Goal: Task Accomplishment & Management: Use online tool/utility

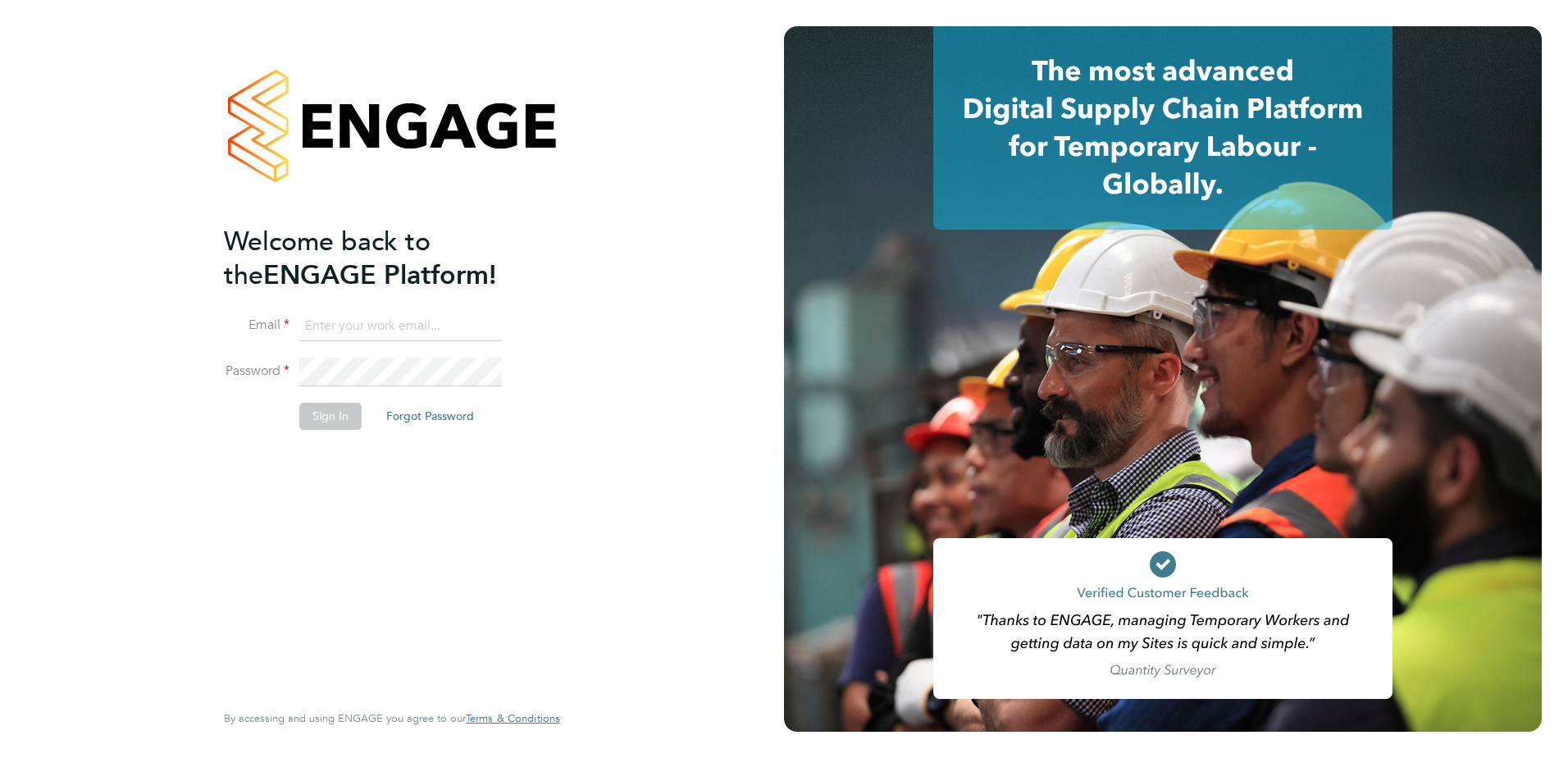
type input "weronika.rodzynko@danielowen.co.uk"
click at [372, 324] on input "weronika.rodzynko@danielowen.co.uk" at bounding box center [400, 327] width 202 height 30
click at [314, 412] on button "Sign In" at bounding box center [331, 416] width 63 height 26
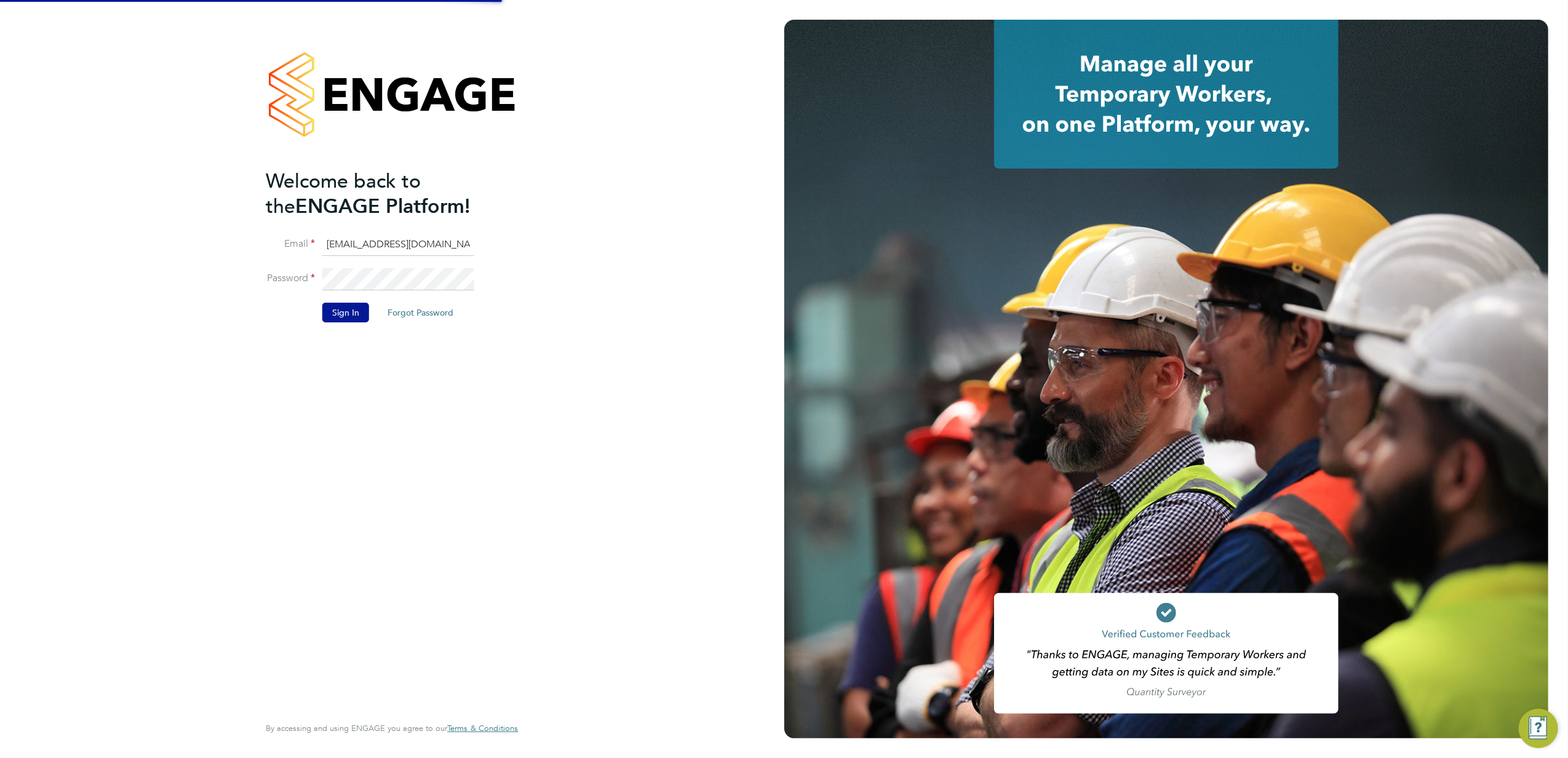
click at [384, 244] on input "weronika.rodzynko@danielowen.co.uk" at bounding box center [398, 245] width 152 height 22
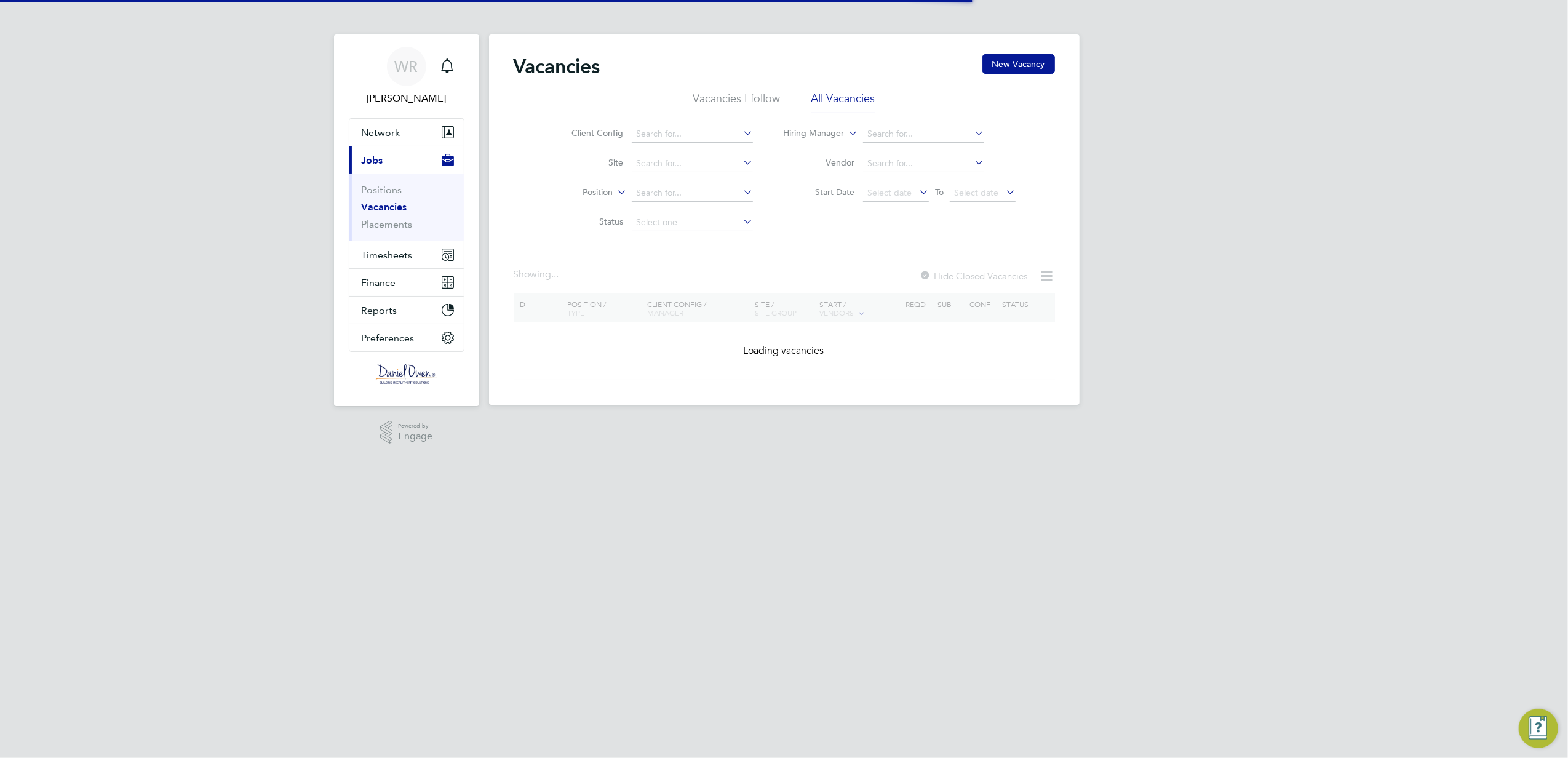
click at [332, 317] on div "WR Weronika Rodzynko Notifications Applications: Network Team Members Businesse…" at bounding box center [784, 212] width 1568 height 425
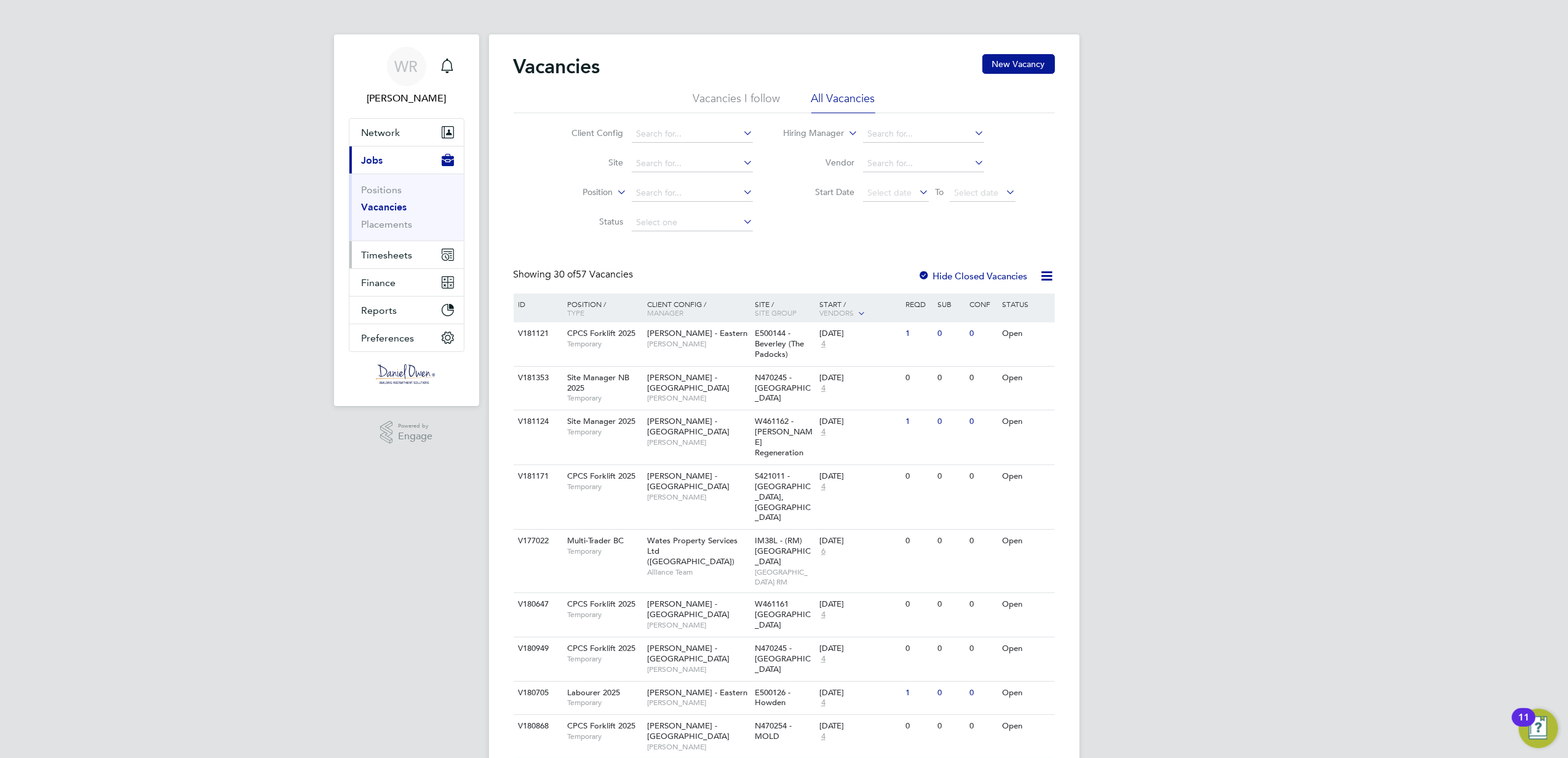
click at [380, 257] on span "Timesheets" at bounding box center [387, 255] width 51 height 12
click at [392, 220] on link "Timesheets" at bounding box center [387, 218] width 51 height 12
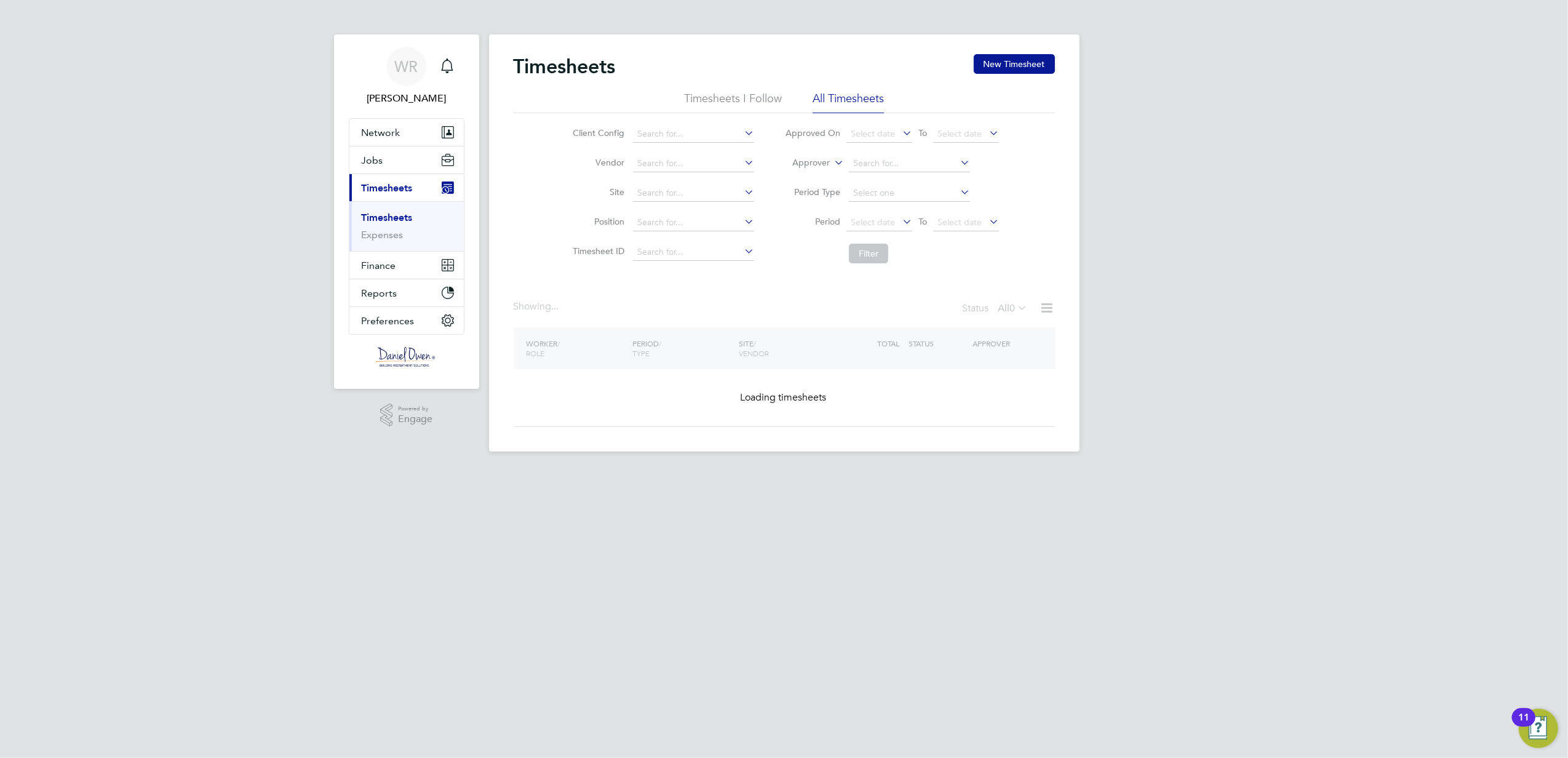
click at [832, 163] on icon at bounding box center [832, 159] width 0 height 11
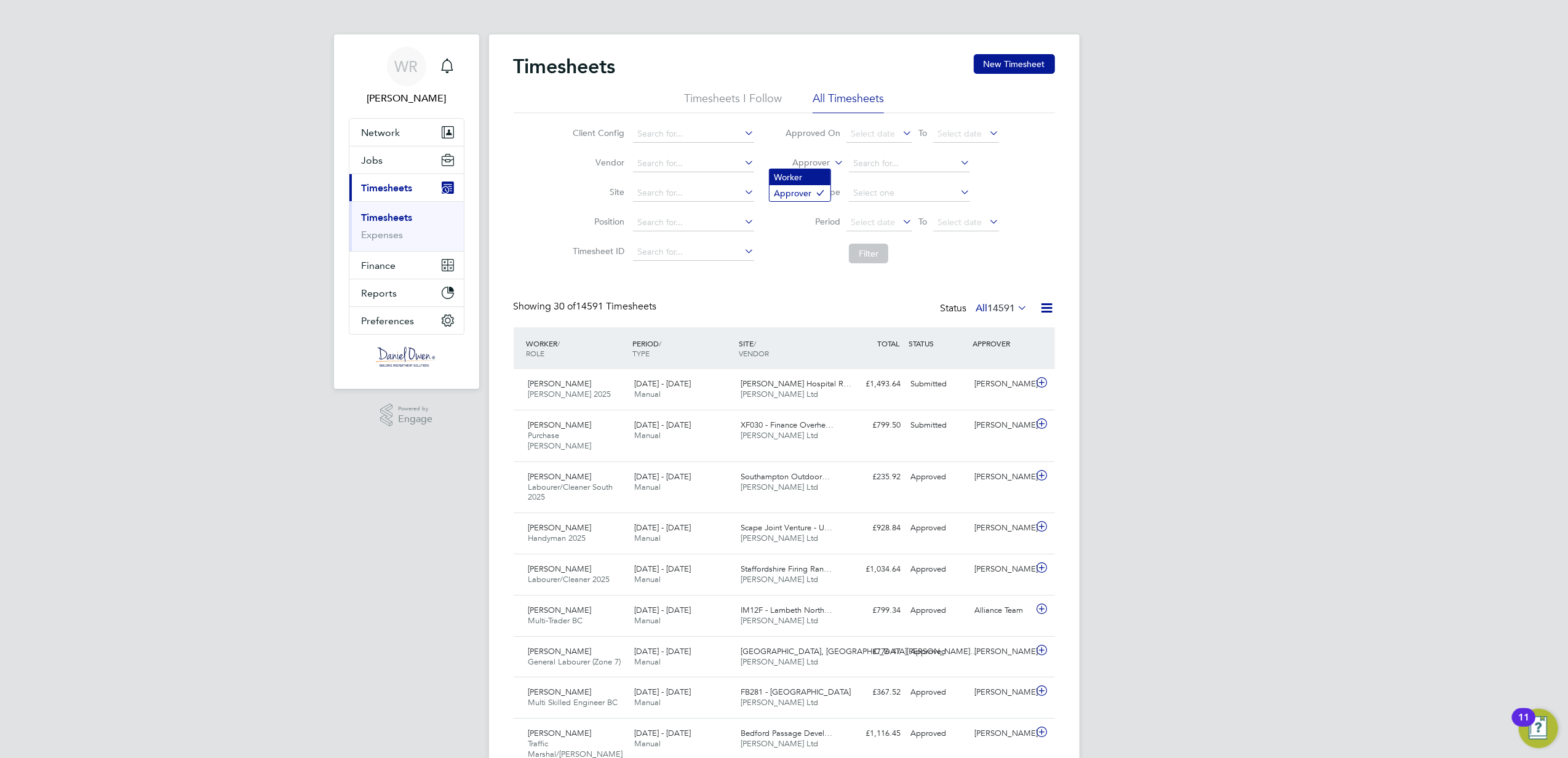
click at [808, 180] on li "Worker" at bounding box center [799, 177] width 61 height 16
click at [867, 159] on input at bounding box center [909, 164] width 121 height 17
click at [871, 177] on b "Anna" at bounding box center [889, 181] width 72 height 10
type input "Anna Kusmierowska"
click at [867, 257] on button "Filter" at bounding box center [868, 254] width 39 height 20
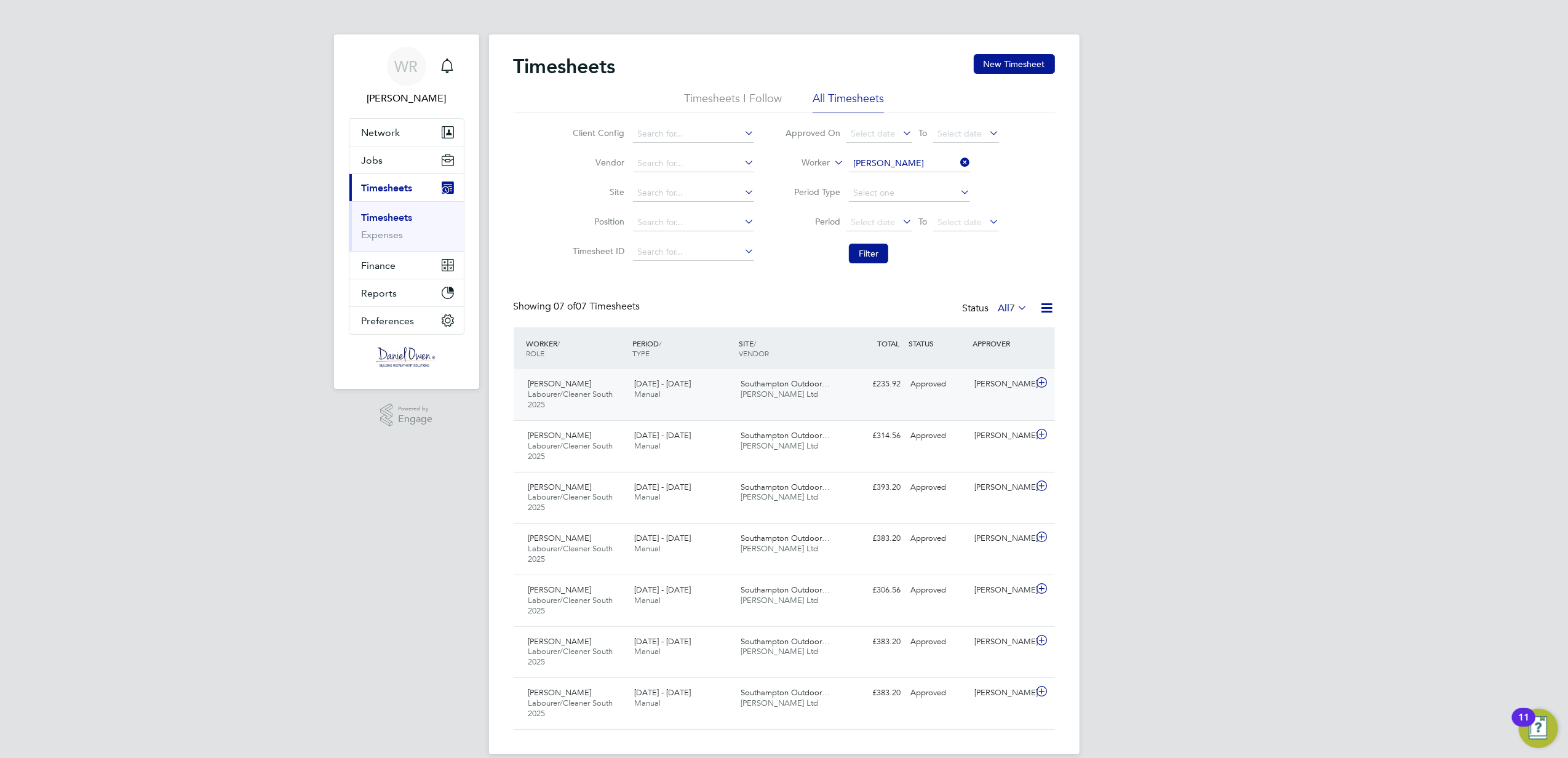
click at [812, 403] on div "Southampton Outdoor… Daniel Owen Ltd" at bounding box center [788, 389] width 106 height 31
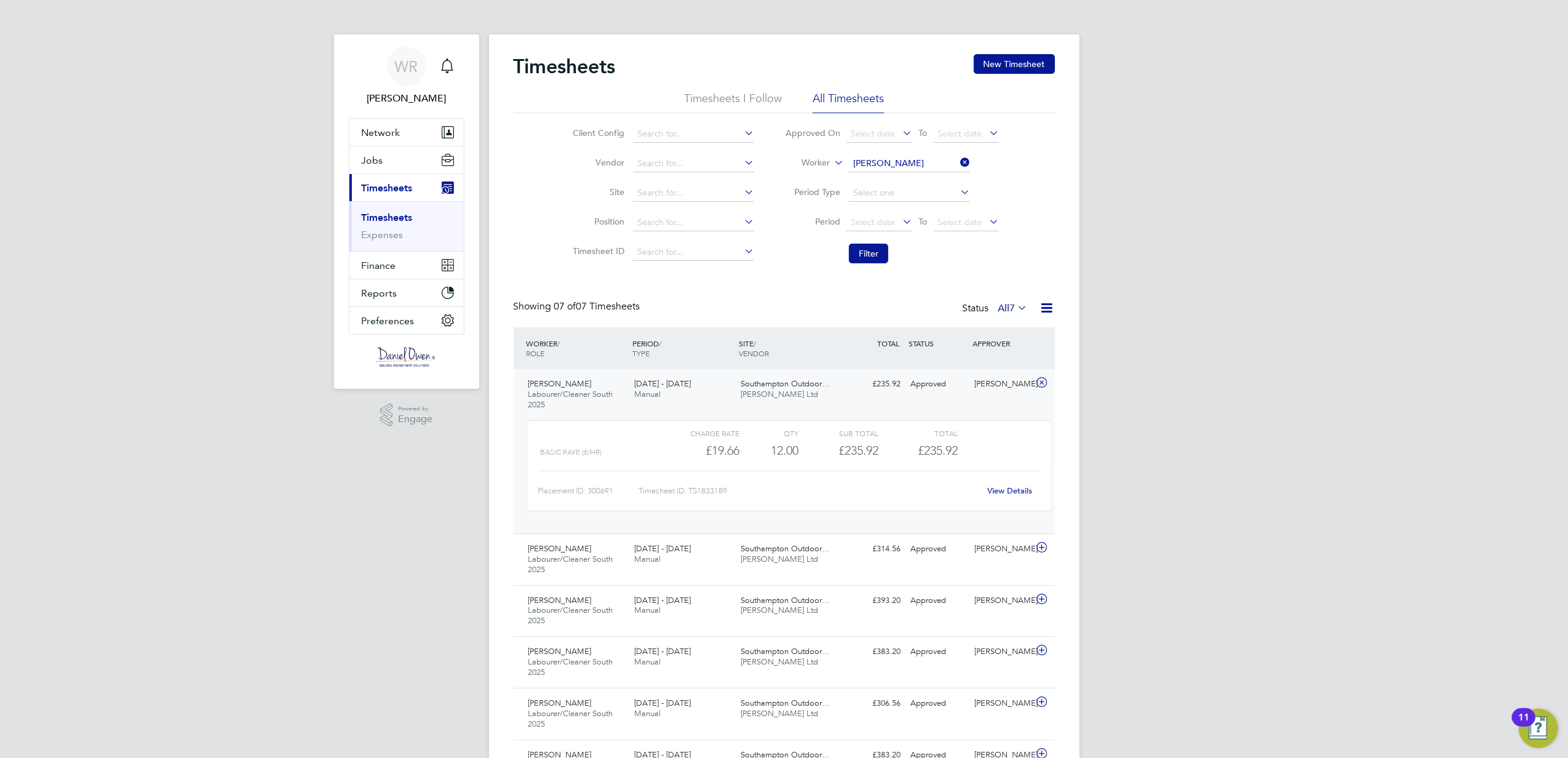
click at [1002, 488] on link "View Details" at bounding box center [1010, 491] width 45 height 10
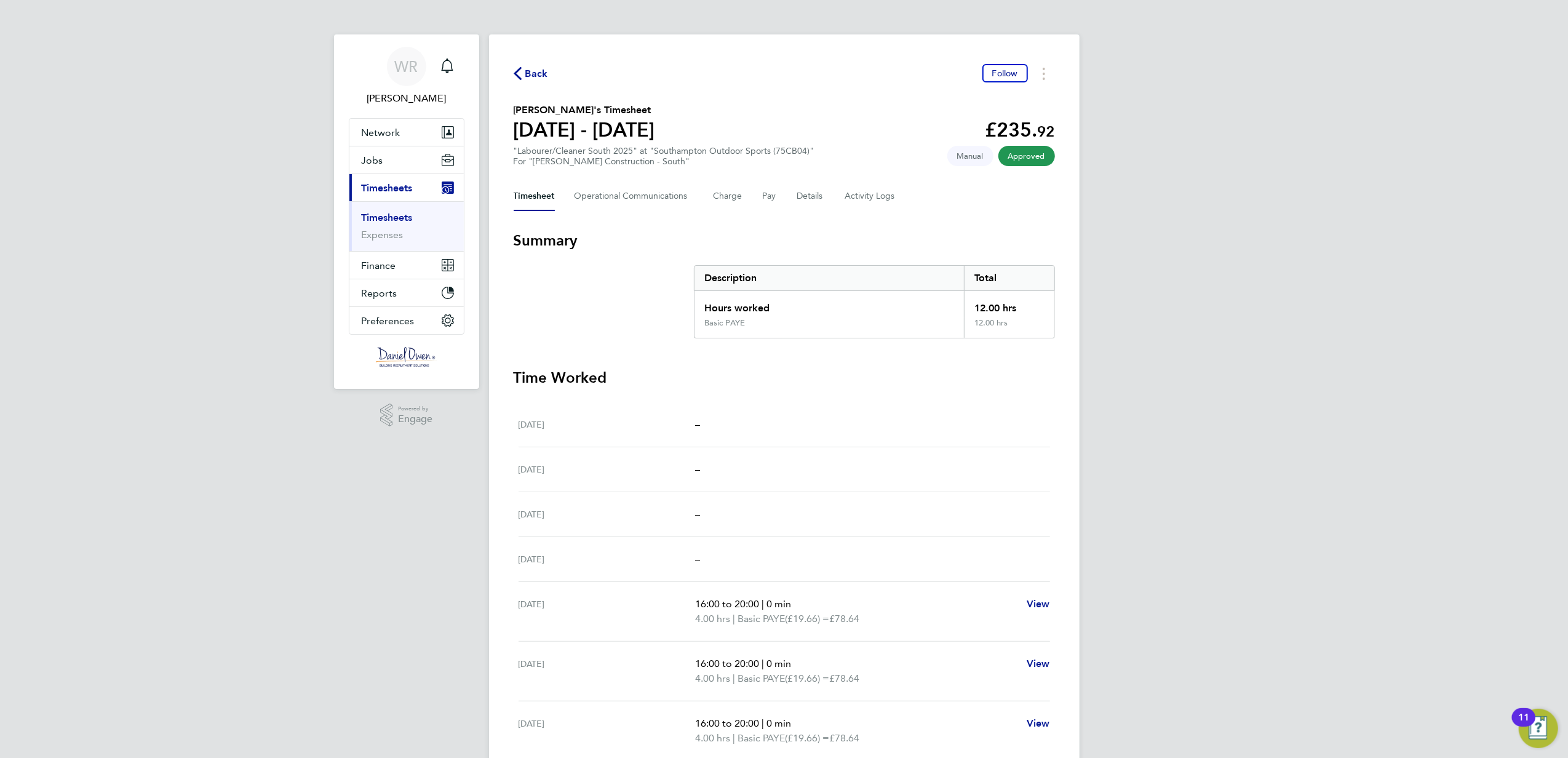
scroll to position [112, 0]
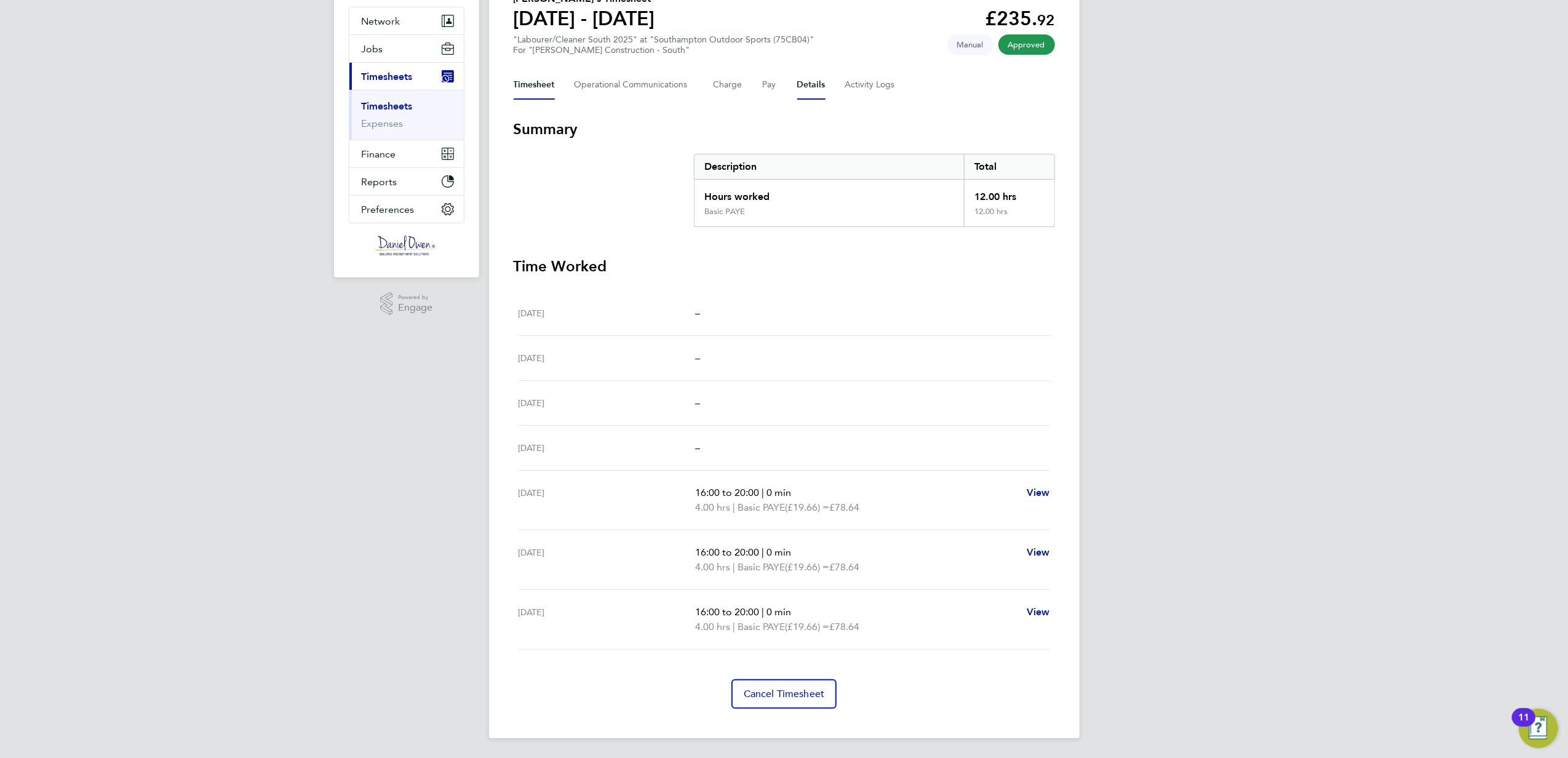
click at [797, 85] on button "Details" at bounding box center [811, 85] width 28 height 29
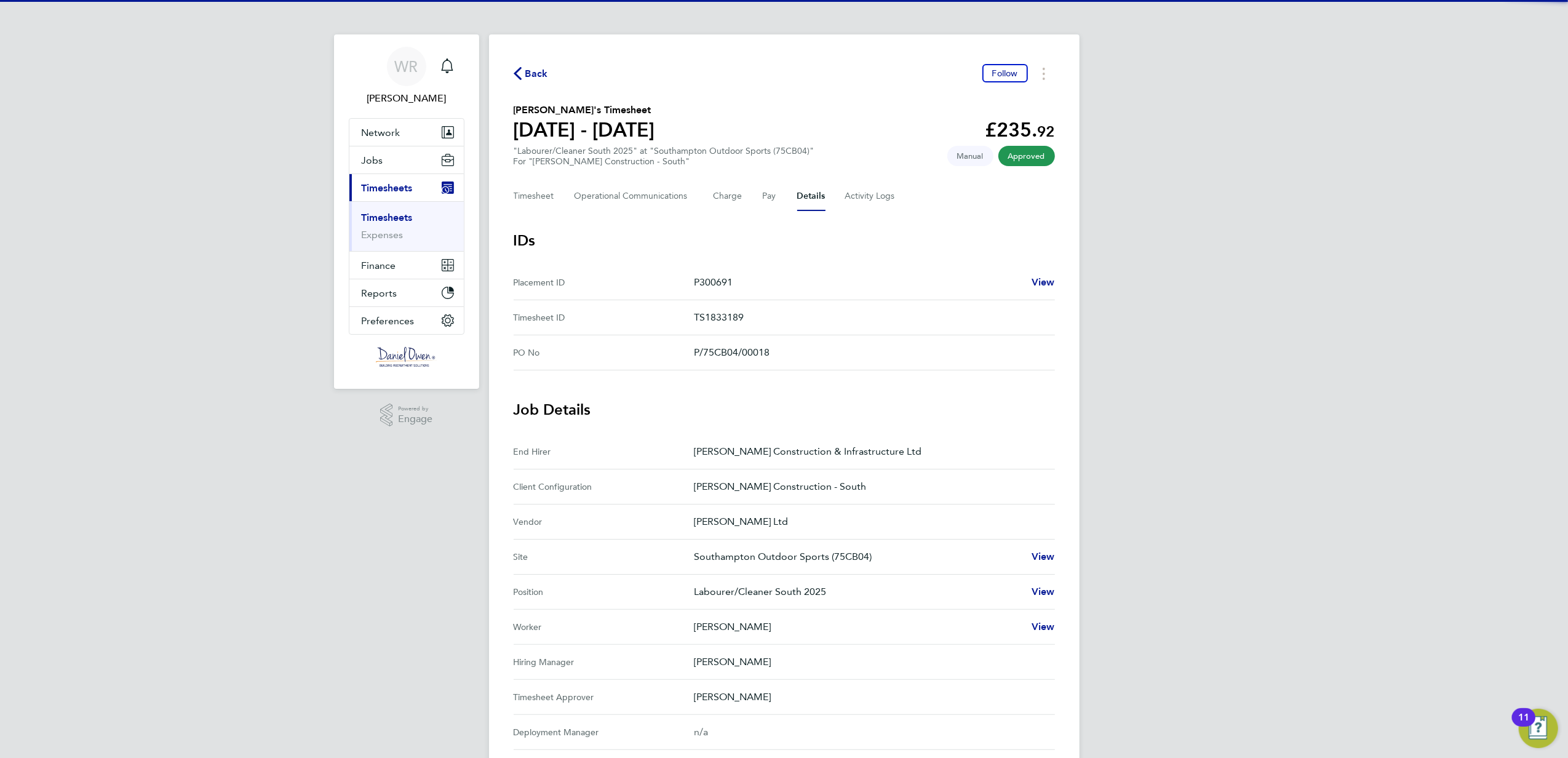
scroll to position [188, 0]
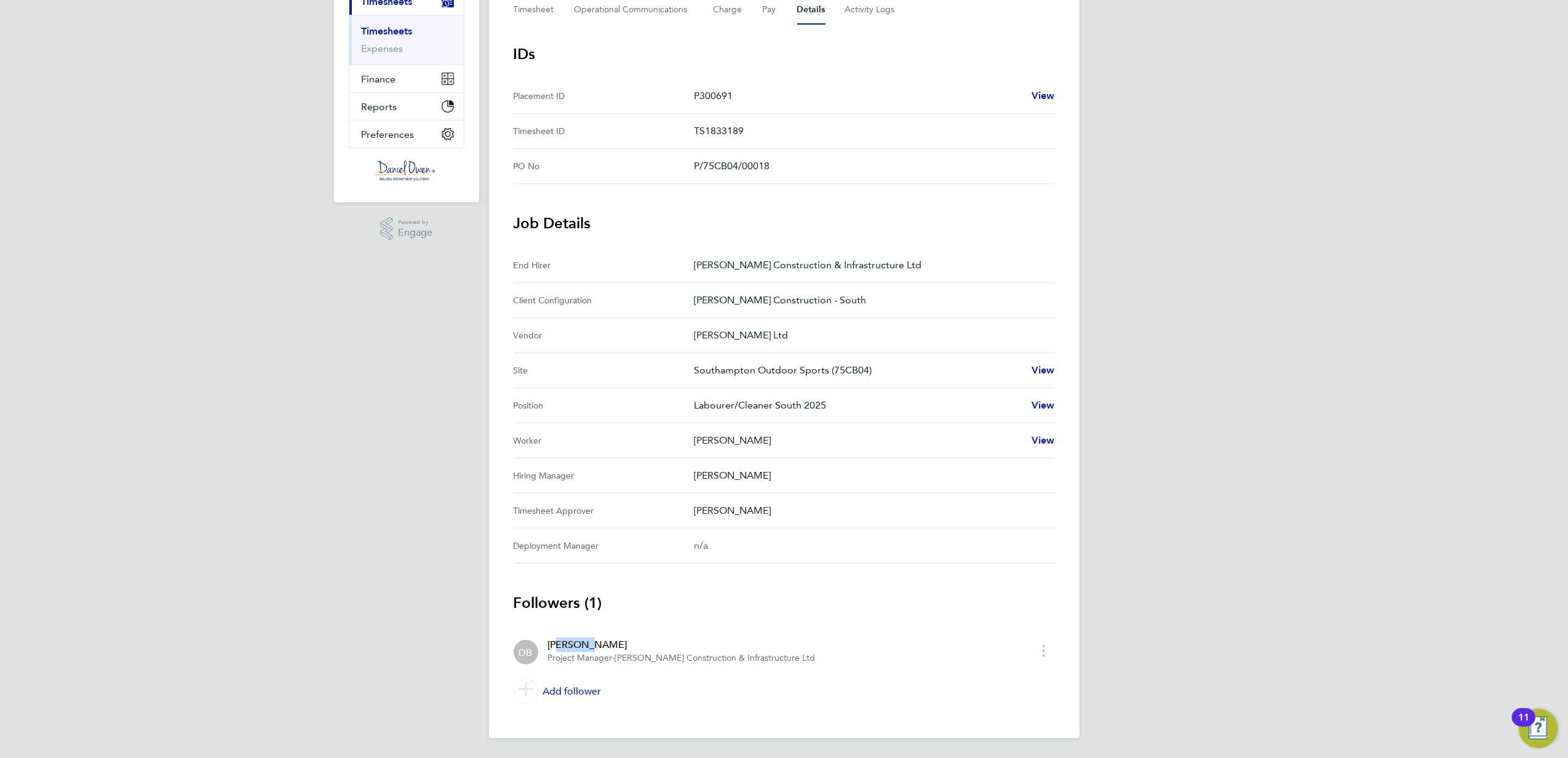
drag, startPoint x: 554, startPoint y: 646, endPoint x: 594, endPoint y: 647, distance: 40.0
click at [591, 647] on div "Danny Brennan" at bounding box center [681, 645] width 268 height 15
drag, startPoint x: 594, startPoint y: 647, endPoint x: 619, endPoint y: 651, distance: 25.3
click at [594, 647] on div "Danny Brennan" at bounding box center [681, 645] width 268 height 15
click at [643, 655] on span "Morgan Sindall Construction & Infrastructure Ltd" at bounding box center [715, 658] width 201 height 10
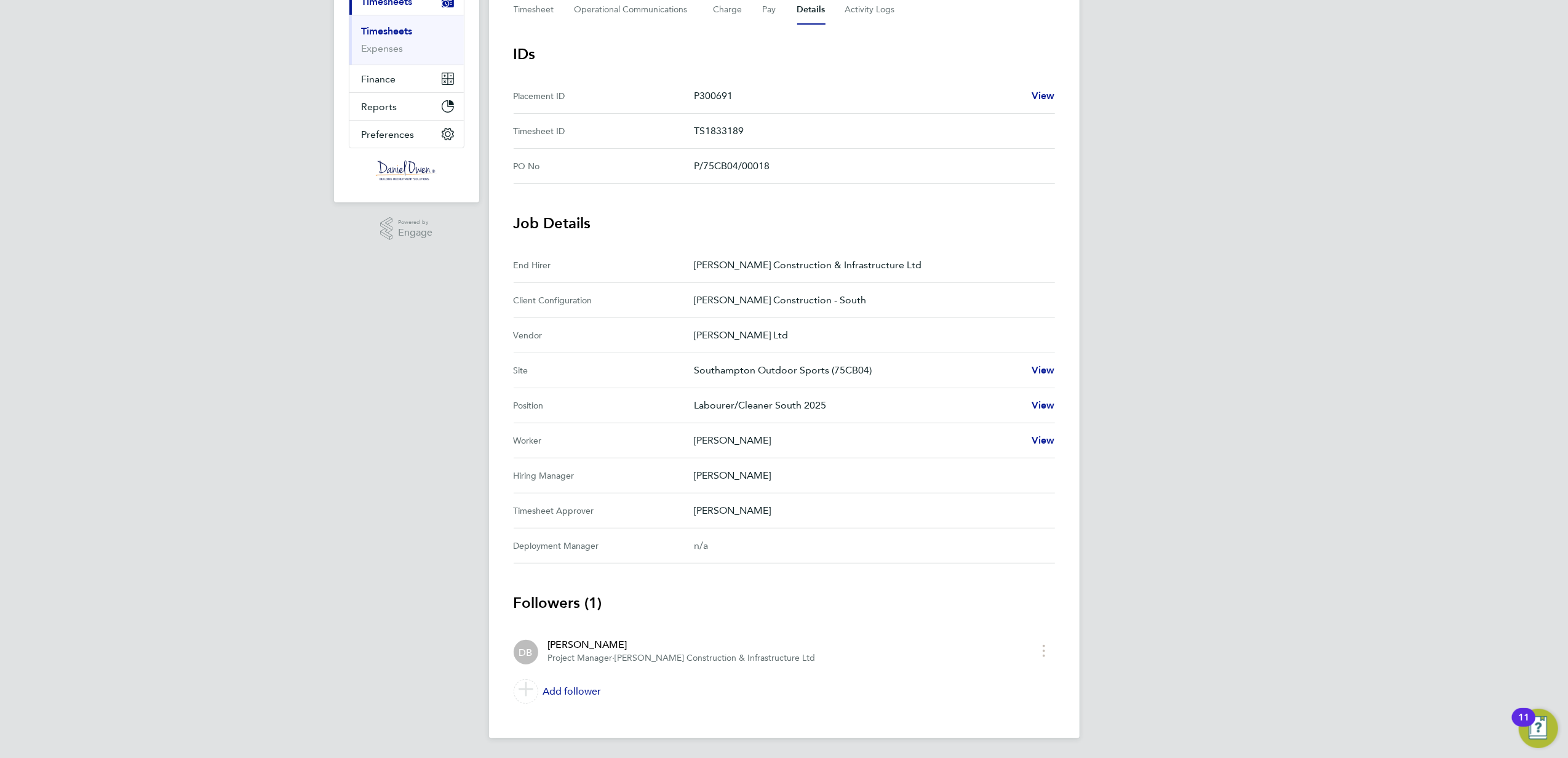
scroll to position [0, 0]
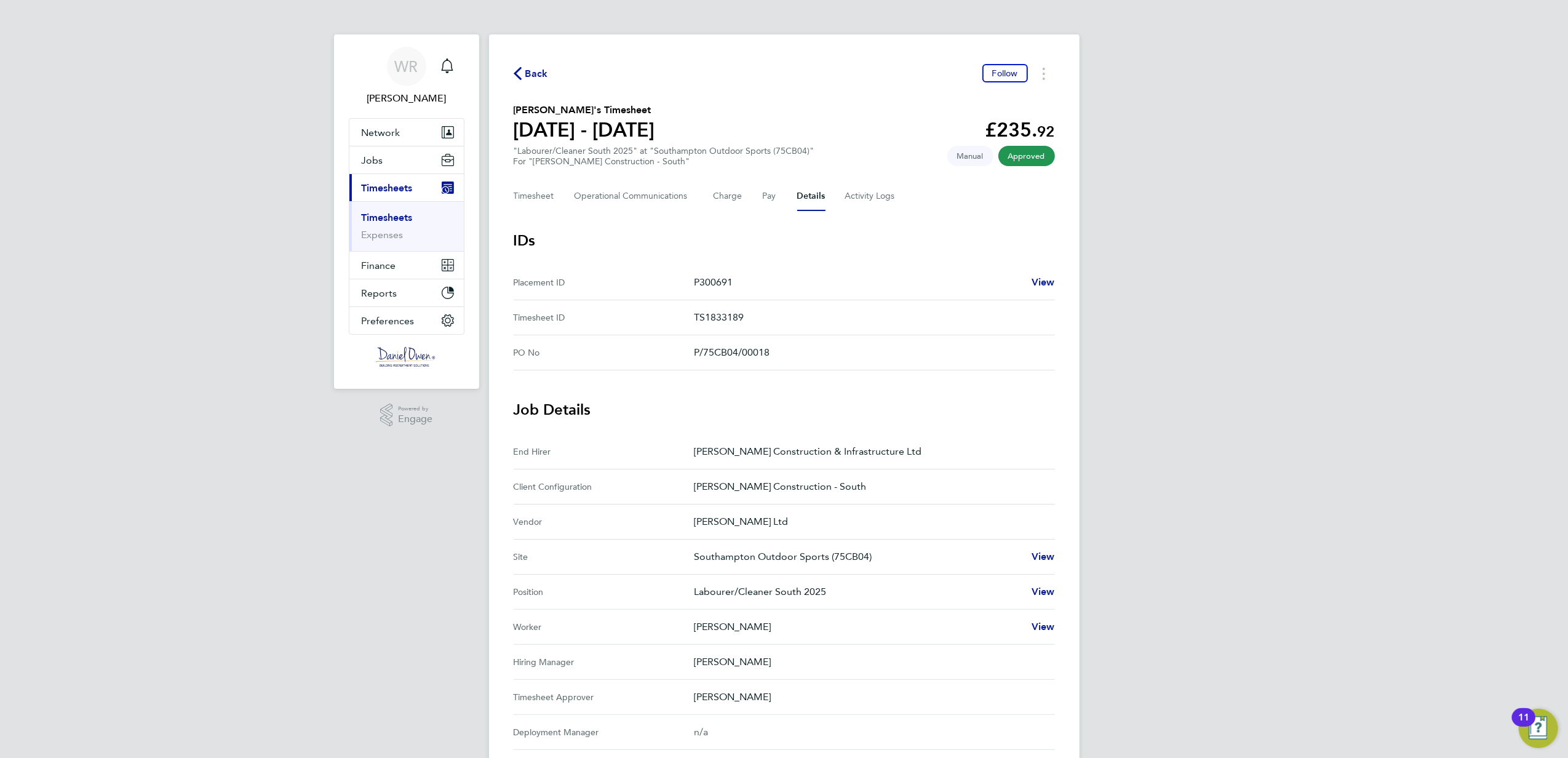
click at [518, 74] on icon "button" at bounding box center [517, 74] width 8 height 13
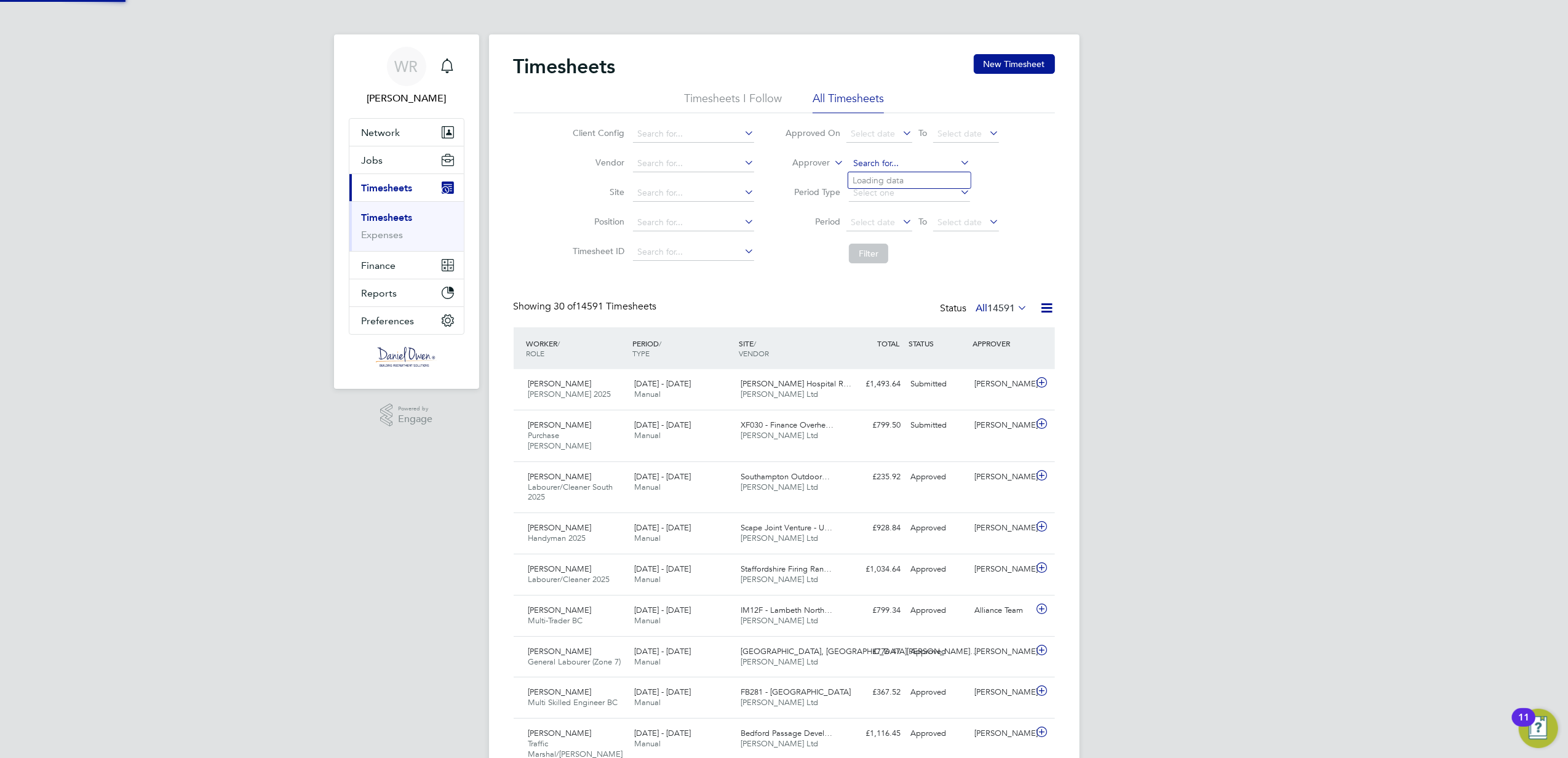
click at [849, 168] on input at bounding box center [909, 164] width 121 height 17
click at [832, 158] on icon at bounding box center [832, 159] width 0 height 11
click at [802, 181] on li "Worker" at bounding box center [799, 177] width 61 height 16
click at [870, 158] on input at bounding box center [909, 164] width 121 height 17
type input "Anna Kusmierowska"
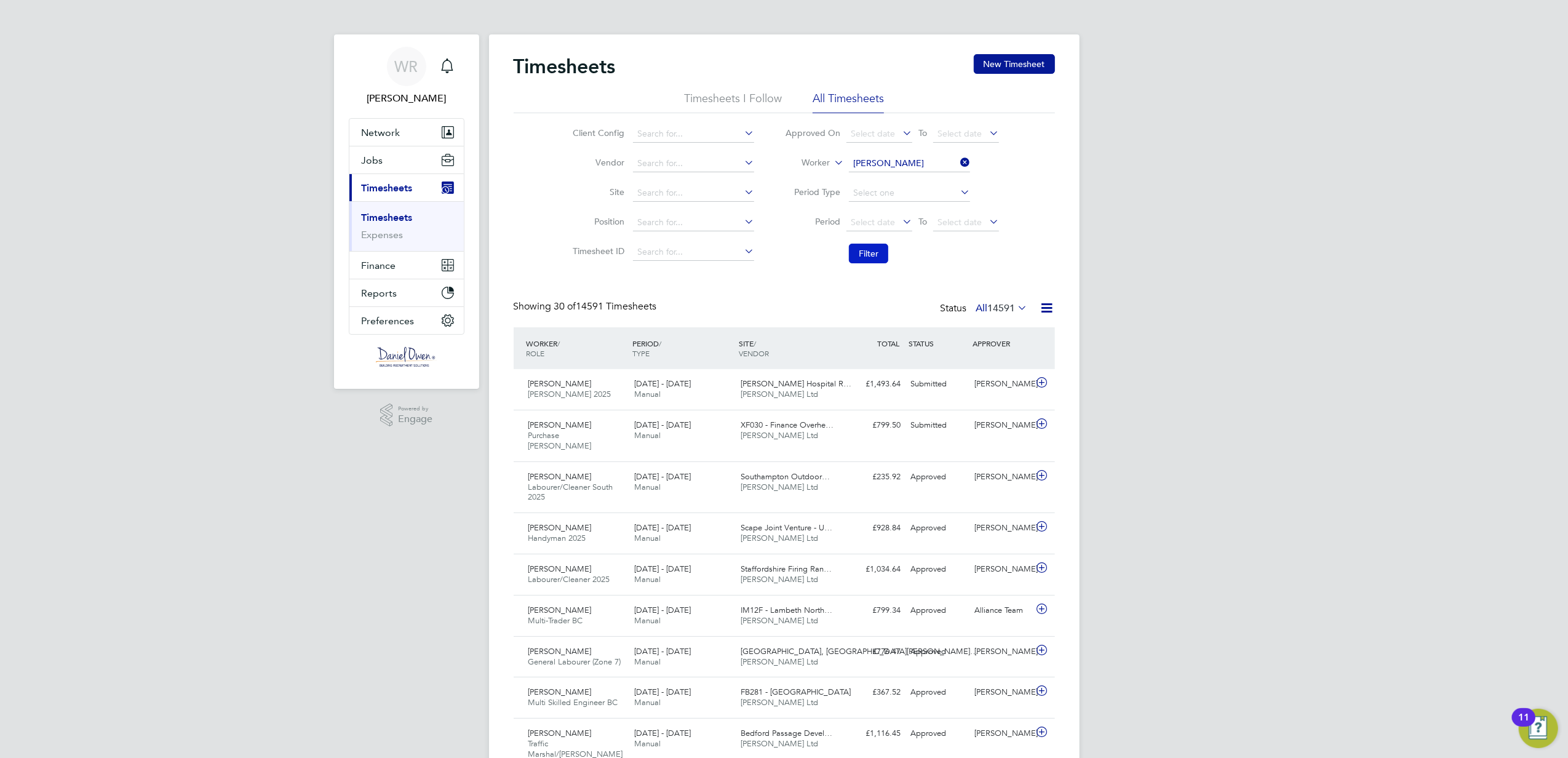
click at [877, 244] on button "Filter" at bounding box center [868, 254] width 39 height 20
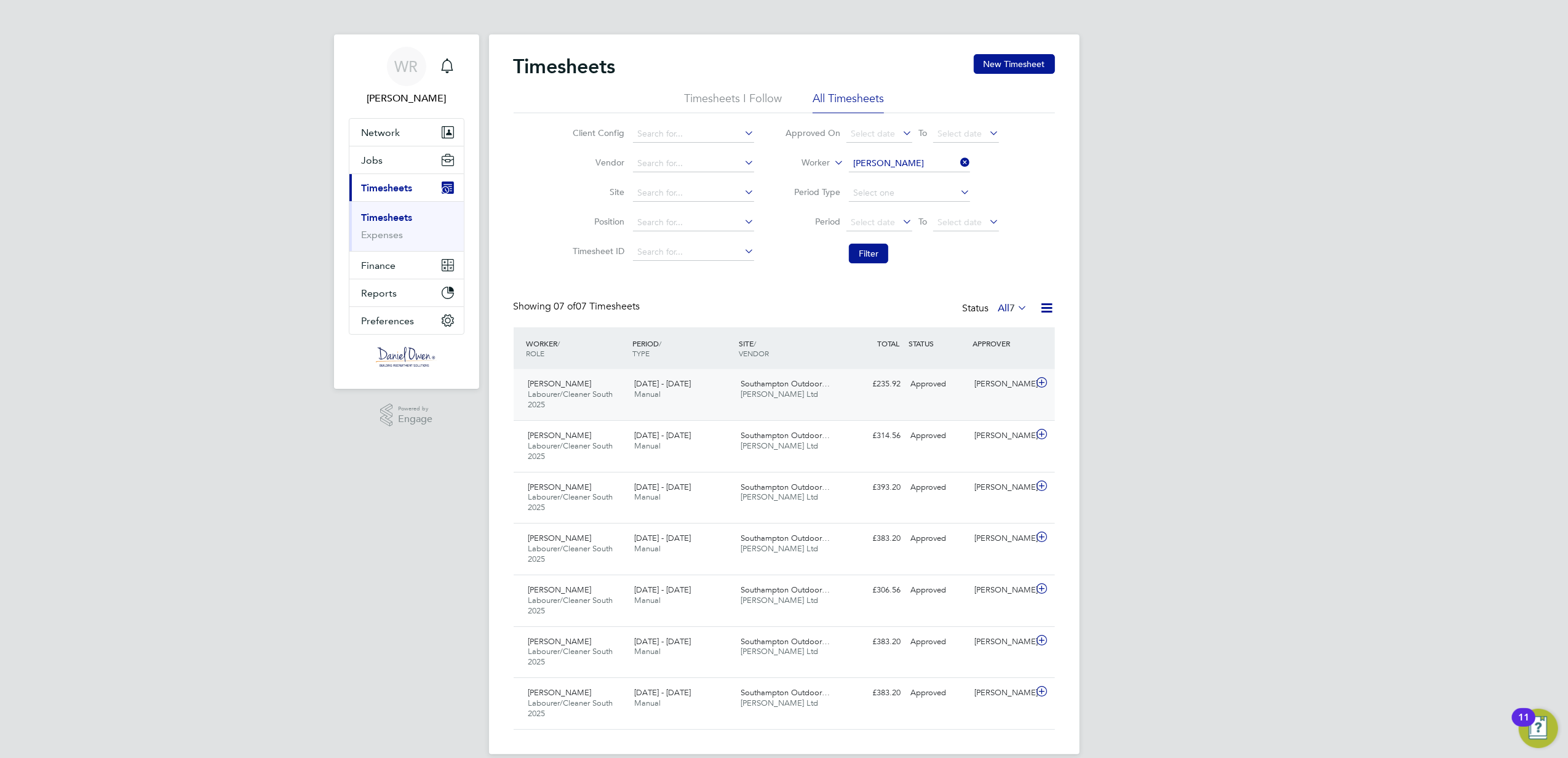
click at [785, 399] on span "Daniel Owen Ltd" at bounding box center [779, 394] width 78 height 10
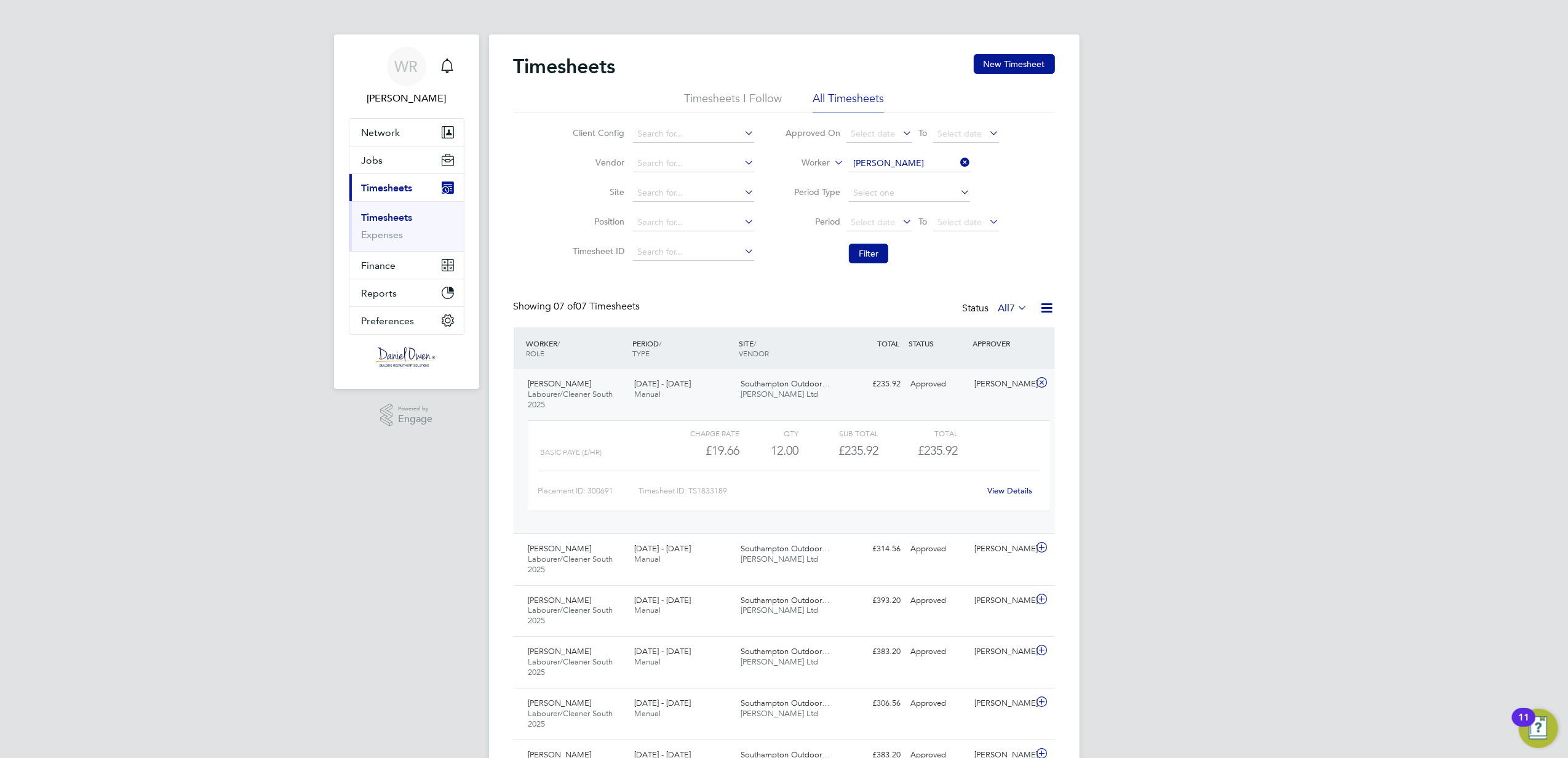
drag, startPoint x: 1014, startPoint y: 486, endPoint x: 999, endPoint y: 491, distance: 15.8
click at [1014, 486] on div "View Details" at bounding box center [1010, 491] width 61 height 20
click at [1002, 490] on link "View Details" at bounding box center [1010, 491] width 45 height 10
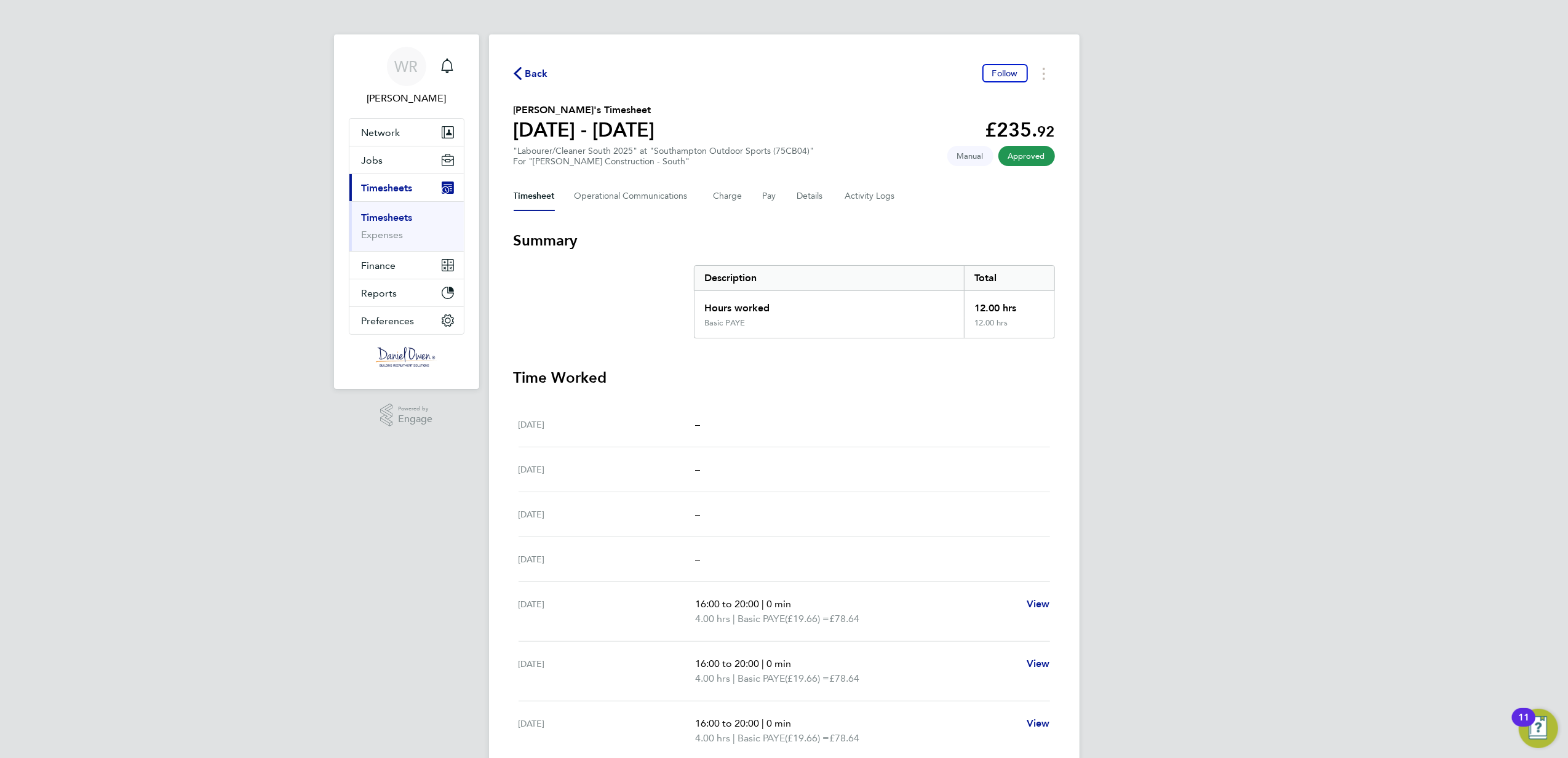
scroll to position [112, 0]
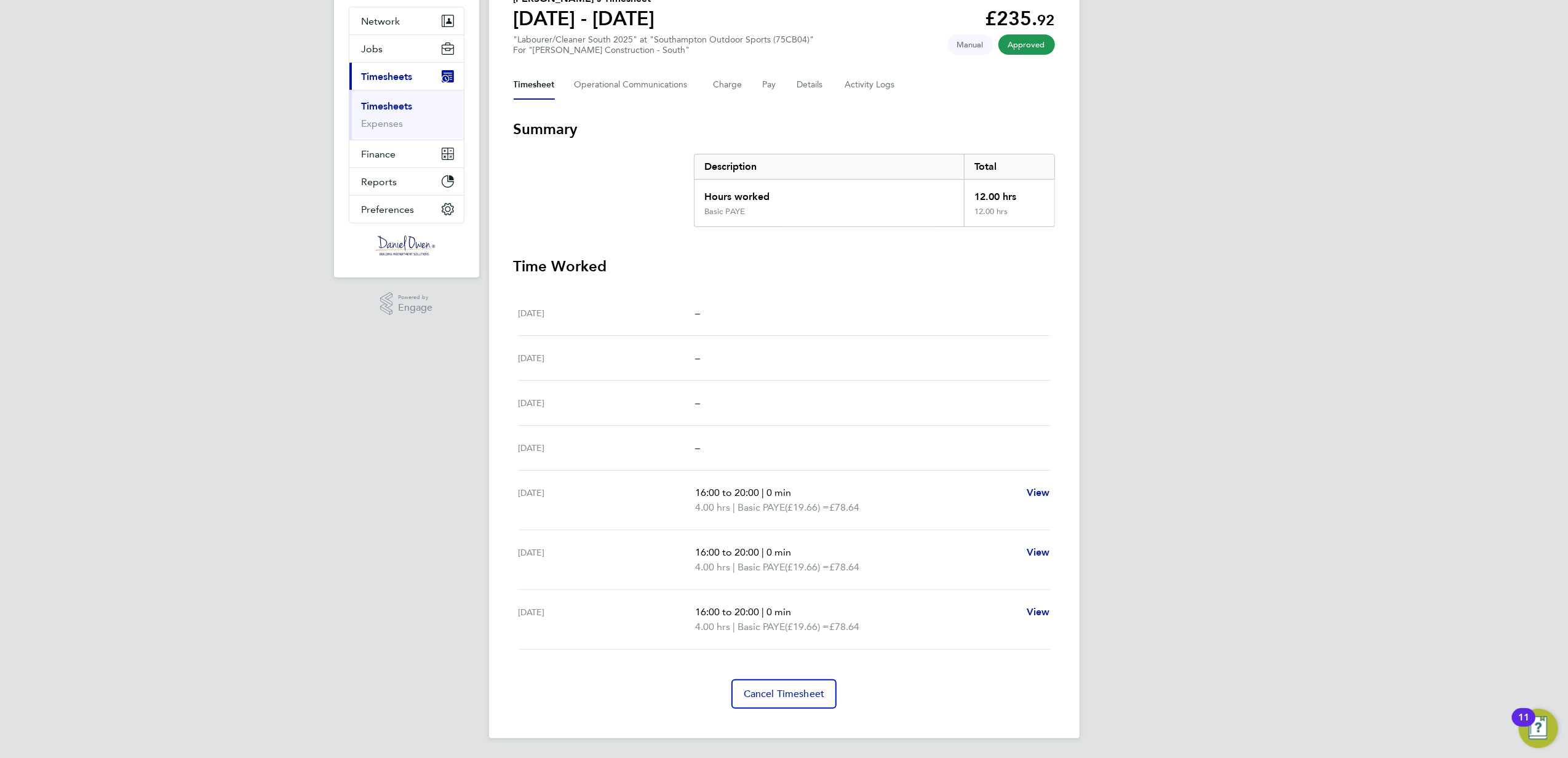
click at [0, 366] on div "WR [PERSON_NAME] Notifications Applications: Network Team Members Businesses Si…" at bounding box center [784, 323] width 1568 height 869
